Goal: Task Accomplishment & Management: Use online tool/utility

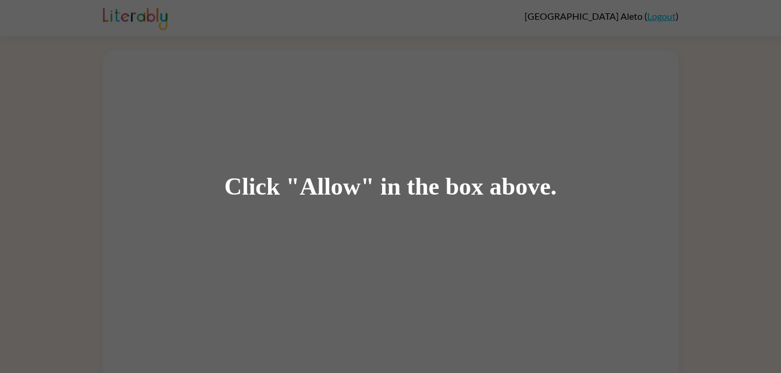
click at [425, 116] on div "Click "Allow" in the box above." at bounding box center [390, 186] width 781 height 373
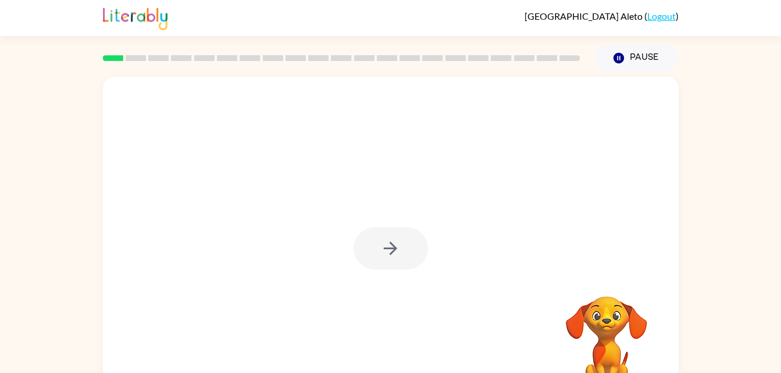
click at [404, 255] on div at bounding box center [390, 248] width 74 height 42
click at [407, 267] on button "button" at bounding box center [390, 248] width 74 height 42
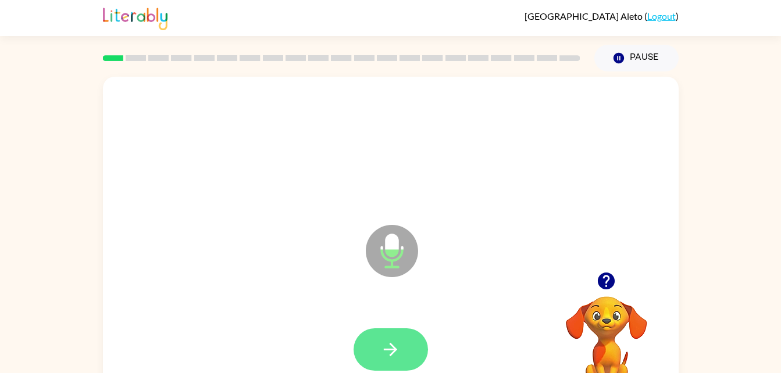
click at [398, 352] on icon "button" at bounding box center [390, 349] width 20 height 20
click at [403, 359] on button "button" at bounding box center [390, 349] width 74 height 42
click at [395, 347] on icon "button" at bounding box center [390, 349] width 20 height 20
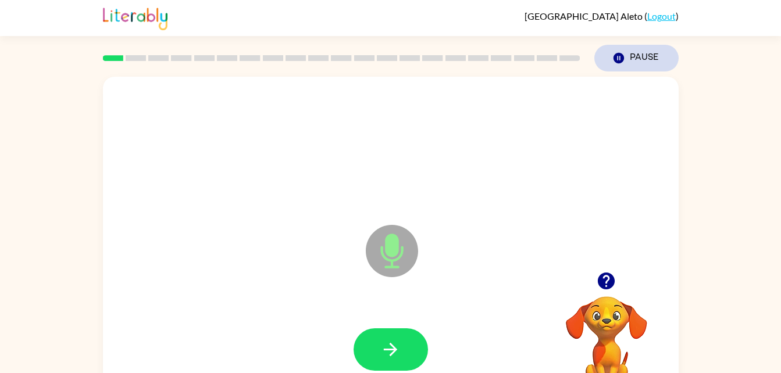
click at [645, 55] on button "Pause Pause" at bounding box center [636, 58] width 84 height 27
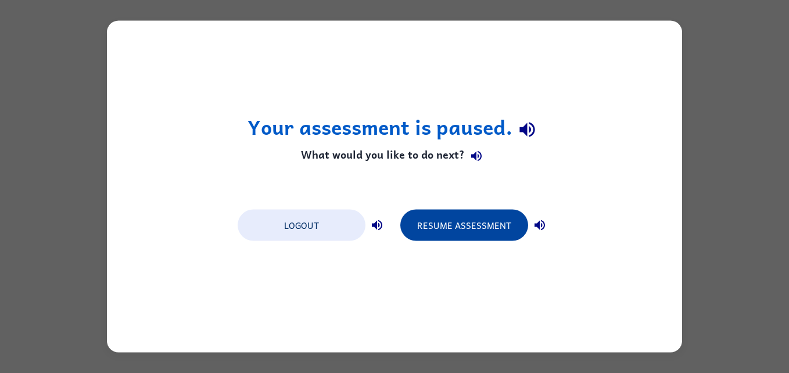
click at [452, 237] on button "Resume Assessment" at bounding box center [464, 225] width 128 height 31
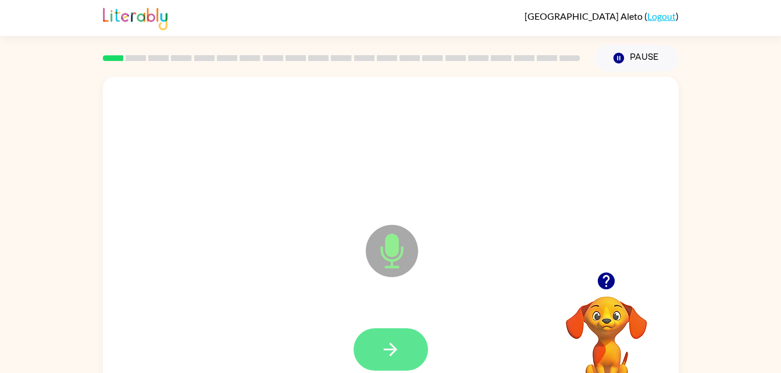
click at [402, 355] on button "button" at bounding box center [390, 349] width 74 height 42
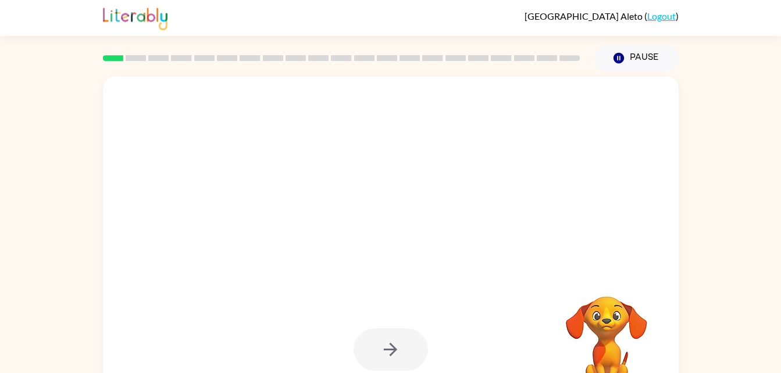
click at [385, 355] on div at bounding box center [390, 349] width 74 height 42
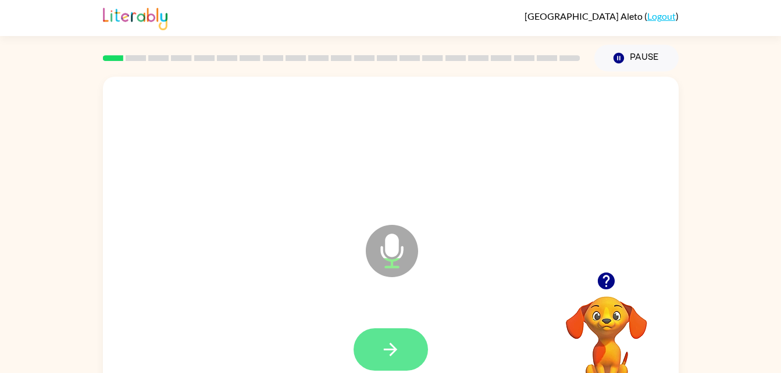
click at [382, 354] on icon "button" at bounding box center [390, 349] width 20 height 20
click at [389, 352] on icon "button" at bounding box center [390, 349] width 20 height 20
click at [383, 350] on icon "button" at bounding box center [390, 349] width 20 height 20
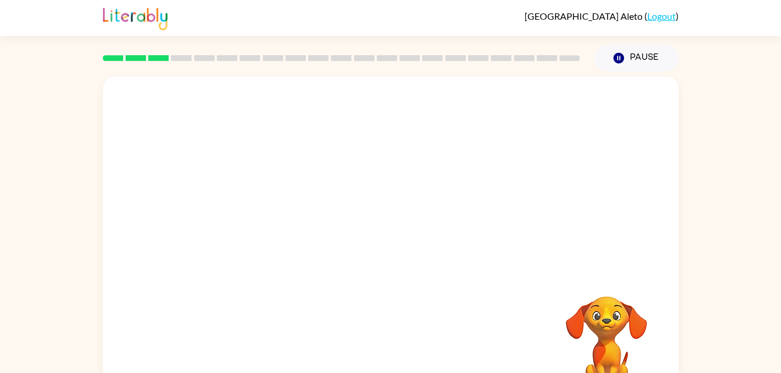
click at [747, 96] on div "Your browser must support playing .mp4 files to use Literably. Please try using…" at bounding box center [390, 239] width 781 height 337
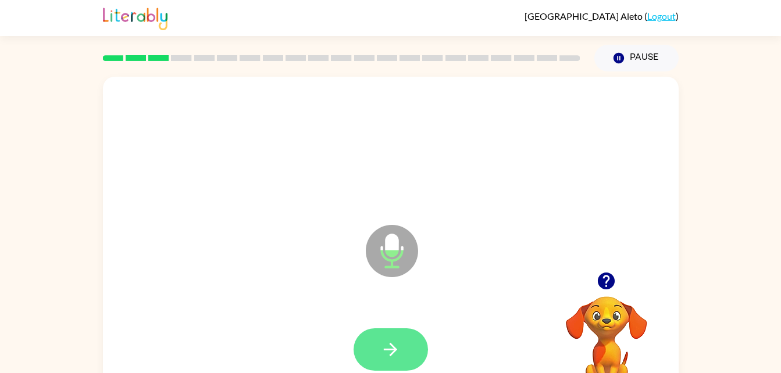
click at [392, 354] on icon "button" at bounding box center [390, 349] width 13 height 13
click at [390, 355] on icon "button" at bounding box center [390, 349] width 13 height 13
click at [387, 345] on icon "button" at bounding box center [390, 349] width 20 height 20
click at [380, 346] on icon "button" at bounding box center [390, 349] width 20 height 20
click at [400, 369] on button "button" at bounding box center [390, 349] width 74 height 42
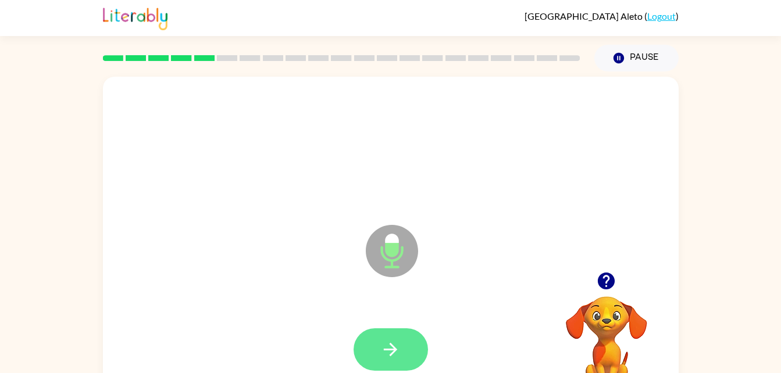
click at [396, 346] on icon "button" at bounding box center [390, 349] width 20 height 20
click at [389, 338] on button "button" at bounding box center [390, 349] width 74 height 42
click at [407, 365] on button "button" at bounding box center [390, 349] width 74 height 42
click at [403, 344] on button "button" at bounding box center [390, 349] width 74 height 42
click at [379, 355] on button "button" at bounding box center [390, 349] width 74 height 42
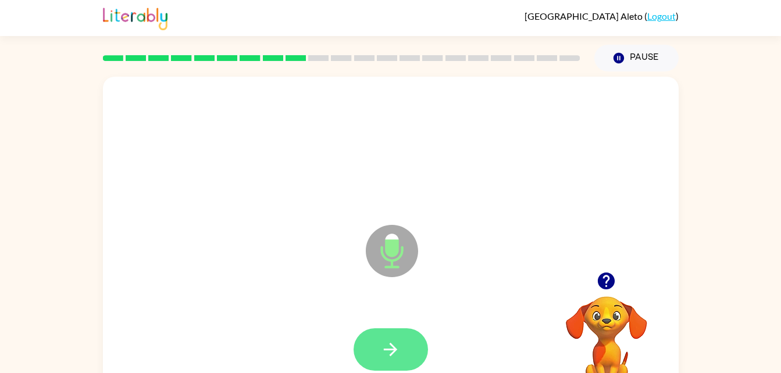
click at [399, 335] on button "button" at bounding box center [390, 349] width 74 height 42
click at [391, 345] on icon "button" at bounding box center [390, 349] width 13 height 13
click at [382, 335] on button "button" at bounding box center [390, 349] width 74 height 42
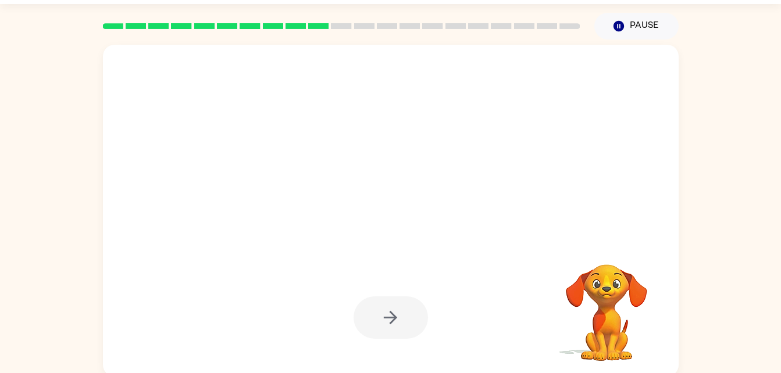
scroll to position [35, 0]
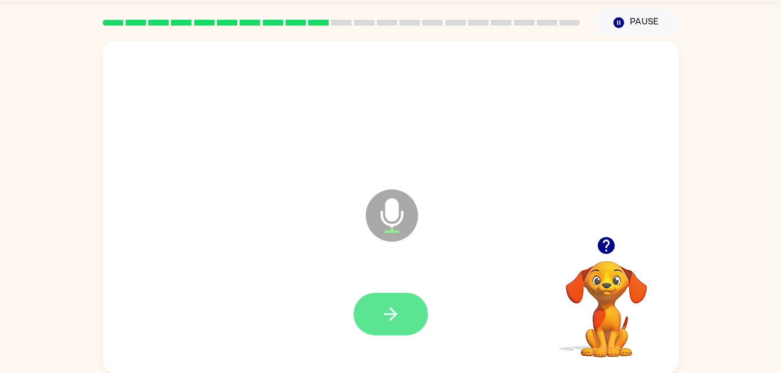
click at [385, 324] on button "button" at bounding box center [390, 314] width 74 height 42
click at [388, 312] on icon "button" at bounding box center [390, 314] width 20 height 20
click at [401, 309] on button "button" at bounding box center [390, 314] width 74 height 42
click at [404, 310] on button "button" at bounding box center [390, 314] width 74 height 42
click at [401, 321] on button "button" at bounding box center [390, 314] width 74 height 42
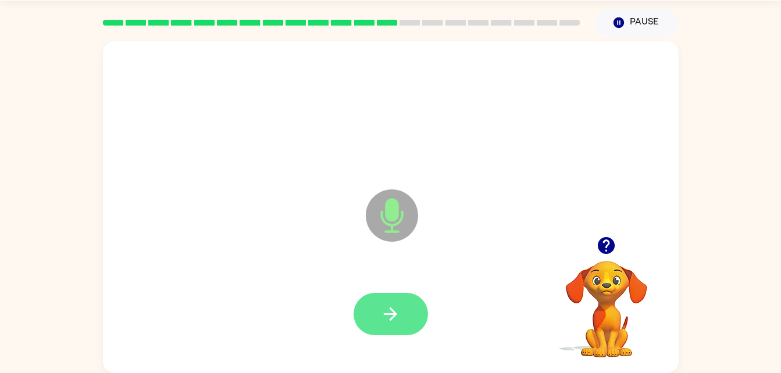
click at [410, 314] on button "button" at bounding box center [390, 314] width 74 height 42
click at [378, 314] on button "button" at bounding box center [390, 314] width 74 height 42
click at [404, 316] on button "button" at bounding box center [390, 314] width 74 height 42
click at [408, 325] on button "button" at bounding box center [390, 314] width 74 height 42
click at [418, 327] on button "button" at bounding box center [390, 314] width 74 height 42
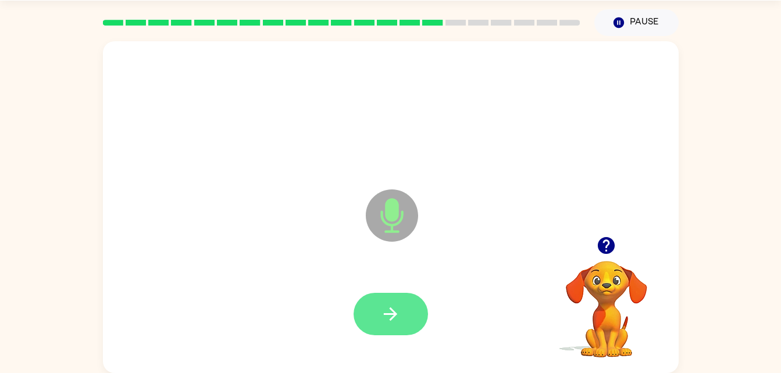
click at [369, 321] on button "button" at bounding box center [390, 314] width 74 height 42
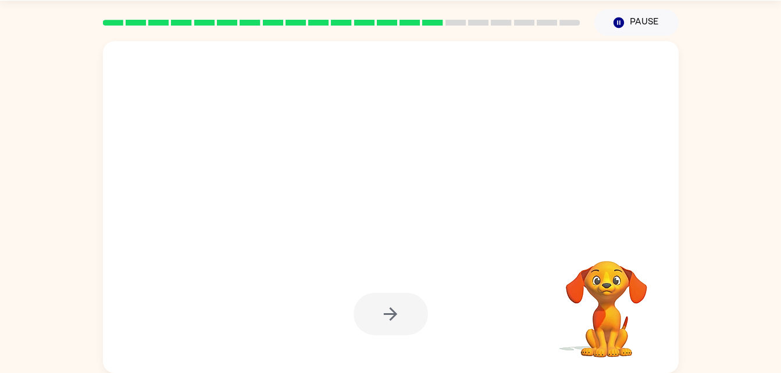
click at [383, 310] on div at bounding box center [390, 314] width 74 height 42
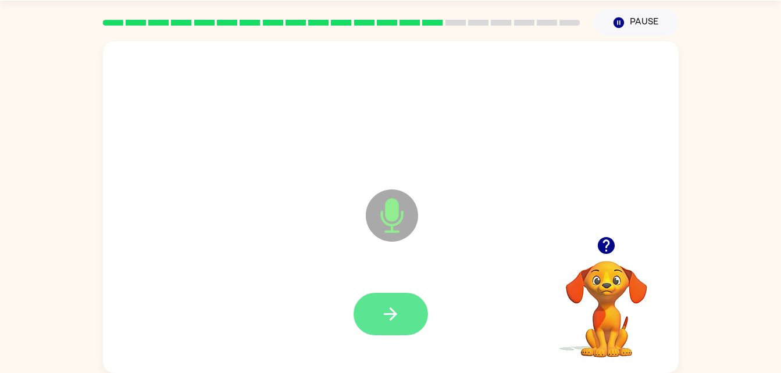
click at [389, 325] on button "button" at bounding box center [390, 314] width 74 height 42
click at [359, 317] on button "button" at bounding box center [390, 314] width 74 height 42
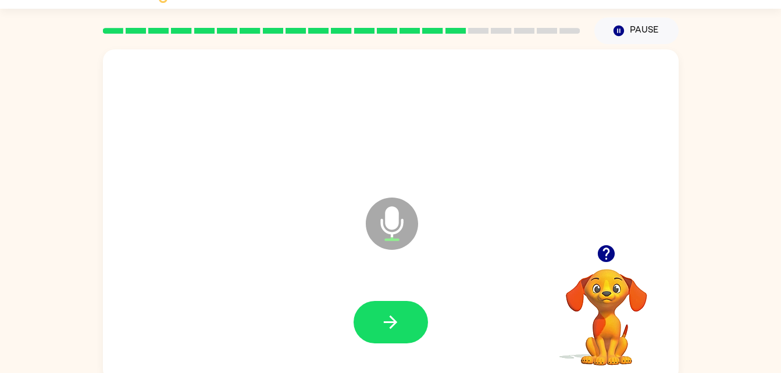
scroll to position [27, 0]
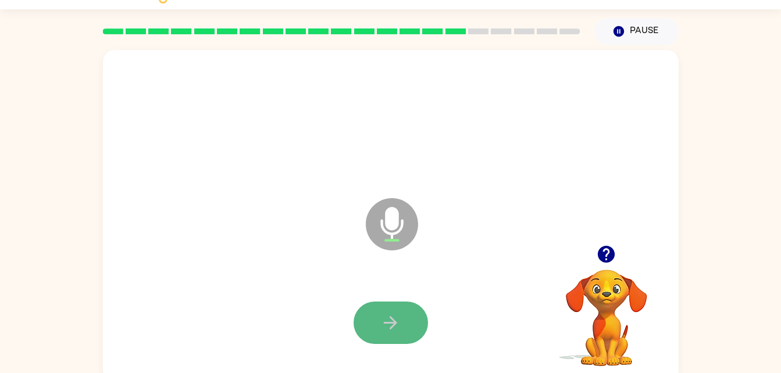
click at [373, 323] on button "button" at bounding box center [390, 323] width 74 height 42
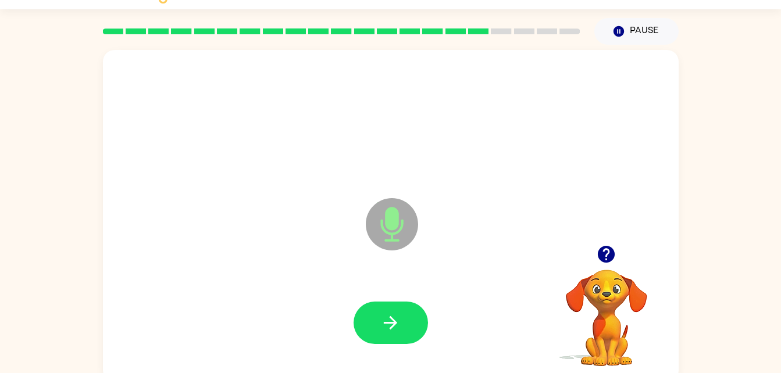
click at [392, 293] on div at bounding box center [391, 323] width 552 height 95
click at [402, 324] on button "button" at bounding box center [390, 323] width 74 height 42
click at [408, 324] on button "button" at bounding box center [390, 323] width 74 height 42
click at [398, 319] on icon "button" at bounding box center [390, 323] width 20 height 20
click at [386, 335] on button "button" at bounding box center [390, 323] width 74 height 42
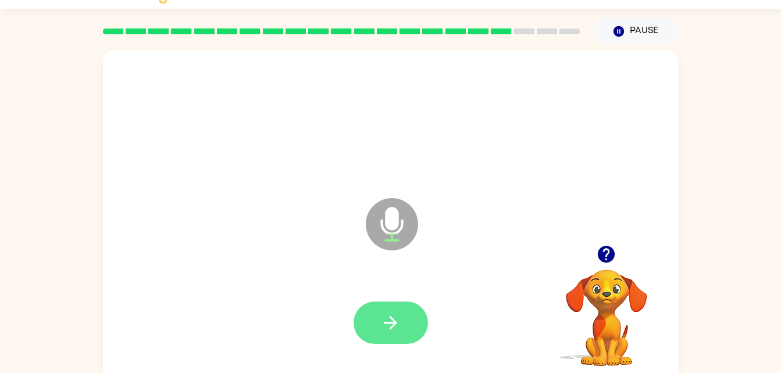
click at [387, 328] on icon "button" at bounding box center [390, 323] width 20 height 20
click at [385, 314] on icon "button" at bounding box center [390, 323] width 20 height 20
click at [378, 334] on button "button" at bounding box center [390, 323] width 74 height 42
click at [392, 307] on button "button" at bounding box center [390, 323] width 74 height 42
click at [388, 325] on icon "button" at bounding box center [390, 323] width 20 height 20
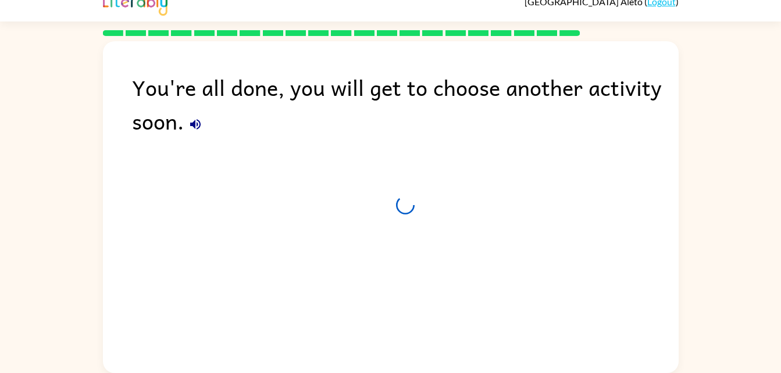
scroll to position [15, 0]
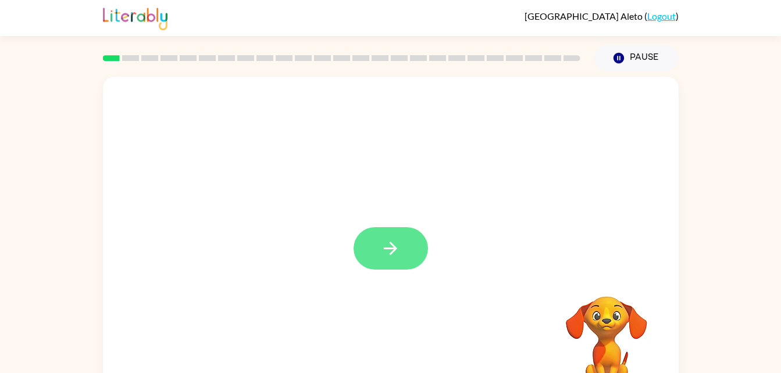
click at [388, 254] on icon "button" at bounding box center [390, 248] width 20 height 20
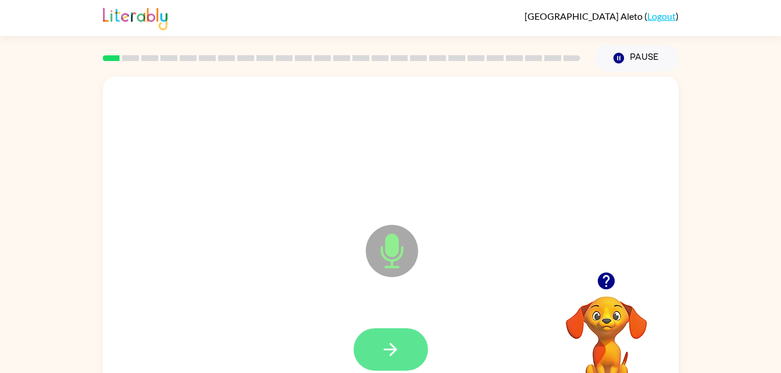
click at [370, 363] on button "button" at bounding box center [390, 349] width 74 height 42
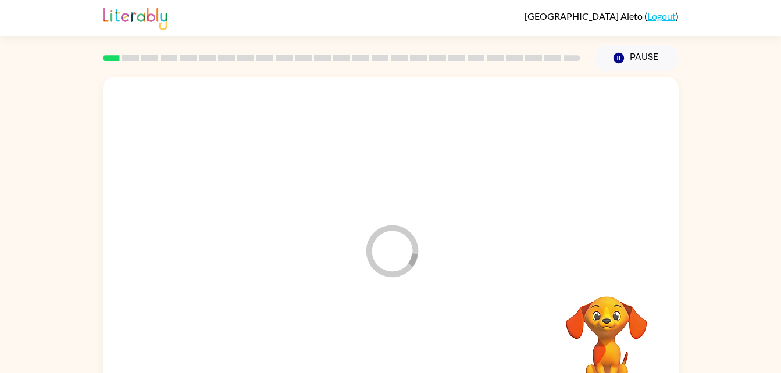
click at [7, 13] on div "Sicilia Aleto ( Logout )" at bounding box center [390, 18] width 781 height 36
click at [6, 8] on div "Sicilia Aleto ( Logout )" at bounding box center [390, 18] width 781 height 36
